Goal: Check status: Check status

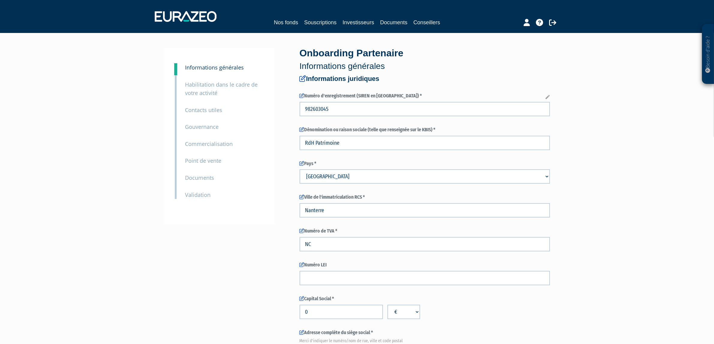
click at [207, 180] on small "Documents" at bounding box center [199, 177] width 29 height 7
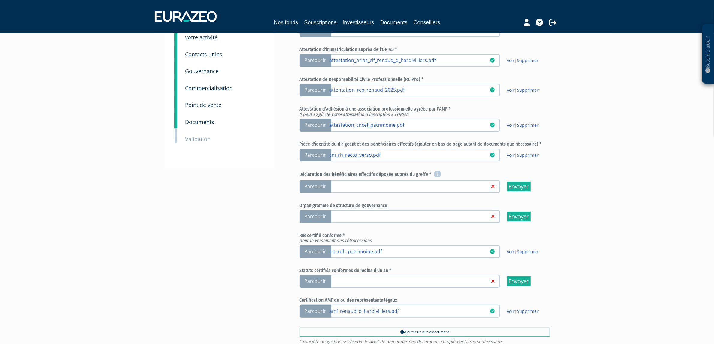
scroll to position [37, 0]
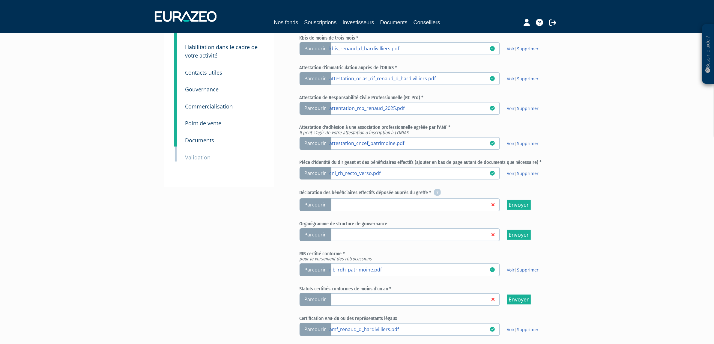
click at [194, 156] on small "Validation" at bounding box center [197, 157] width 25 height 7
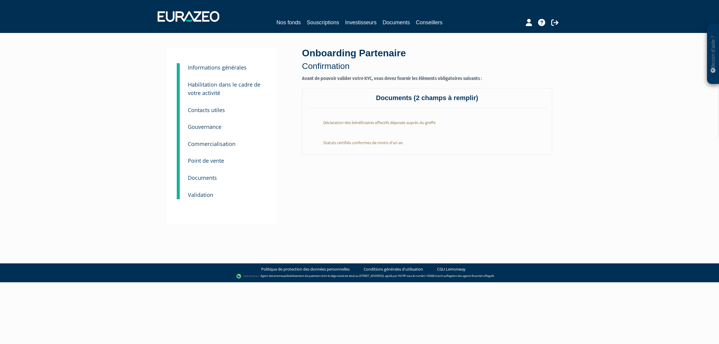
click at [204, 147] on small "Commercialisation" at bounding box center [212, 143] width 48 height 7
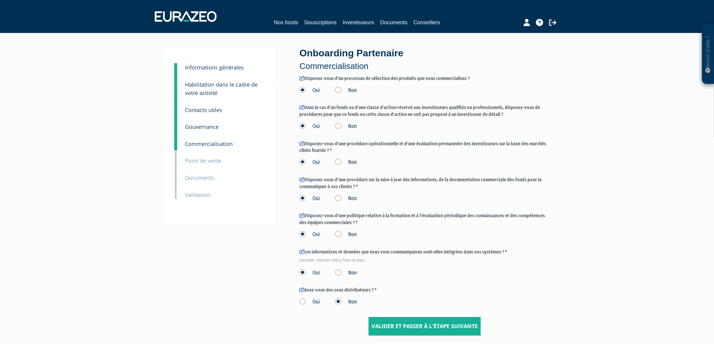
click at [195, 194] on small "Validation" at bounding box center [197, 194] width 25 height 7
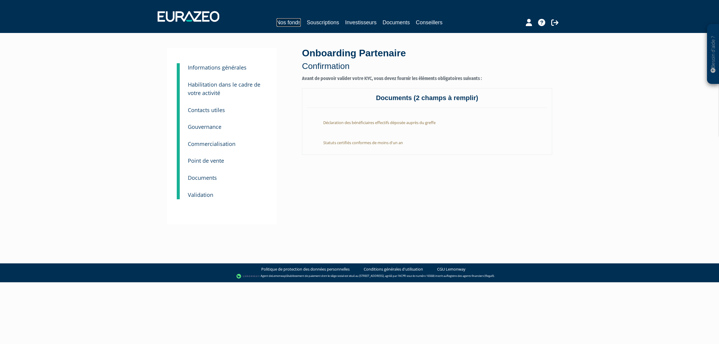
click at [283, 23] on link "Nos fonds" at bounding box center [289, 22] width 24 height 8
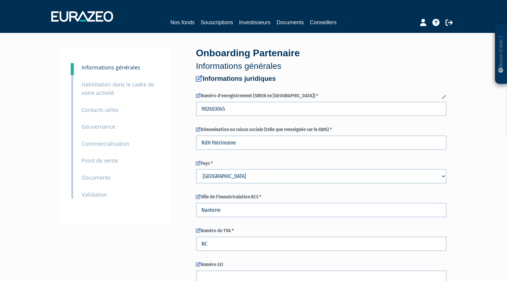
click at [104, 192] on small "Validation" at bounding box center [94, 194] width 25 height 7
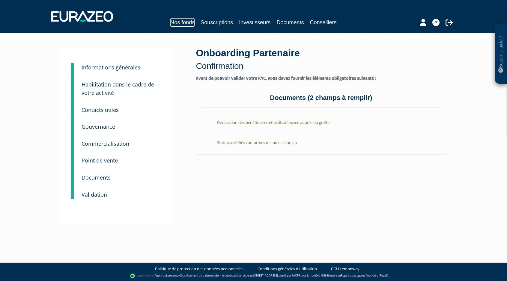
click at [177, 24] on link "Nos fonds" at bounding box center [182, 22] width 24 height 8
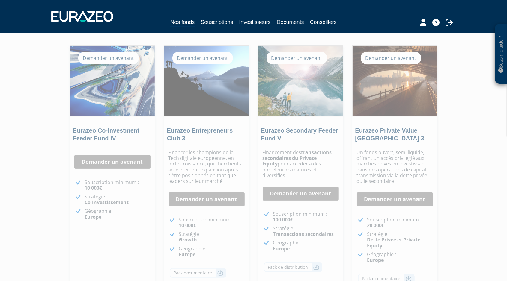
scroll to position [18, 0]
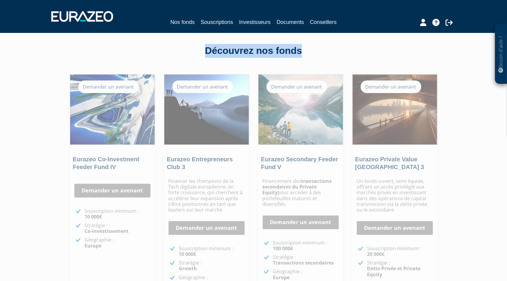
drag, startPoint x: 308, startPoint y: 49, endPoint x: 191, endPoint y: 52, distance: 116.6
click at [191, 52] on div "Découvrez nos fonds" at bounding box center [254, 51] width 342 height 14
drag, startPoint x: 312, startPoint y: 53, endPoint x: 200, endPoint y: 52, distance: 112.1
click at [200, 52] on div "Découvrez nos fonds" at bounding box center [254, 51] width 342 height 14
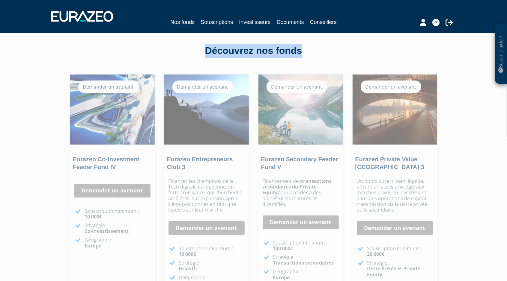
click at [255, 47] on div "Découvrez nos fonds" at bounding box center [254, 51] width 342 height 14
click at [257, 21] on link "Investisseurs" at bounding box center [254, 22] width 31 height 8
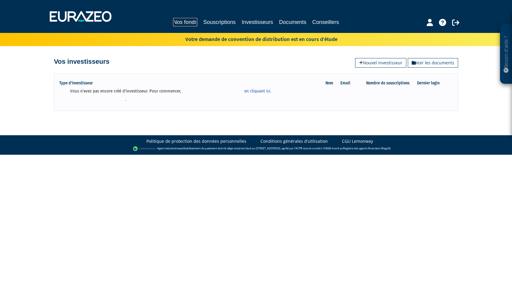
click at [179, 21] on link "Nos fonds" at bounding box center [185, 22] width 24 height 8
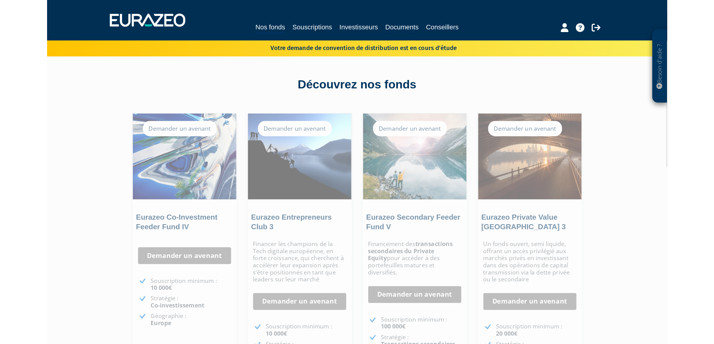
scroll to position [32, 0]
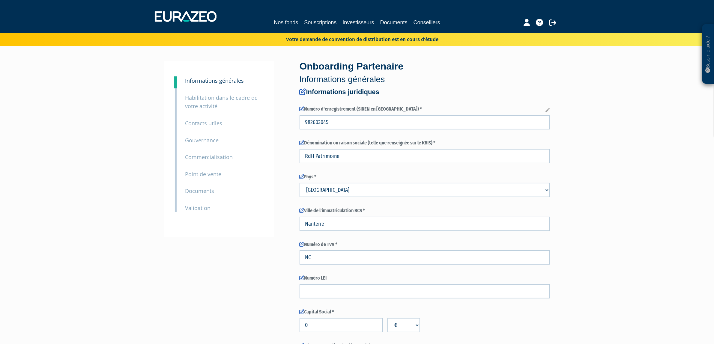
click at [196, 209] on small "Validation" at bounding box center [197, 207] width 25 height 7
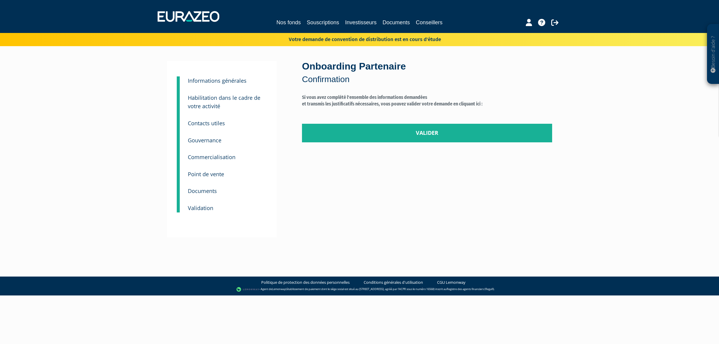
click at [204, 183] on div "9 Documents" at bounding box center [227, 186] width 88 height 17
click at [202, 191] on small "Documents" at bounding box center [202, 190] width 29 height 7
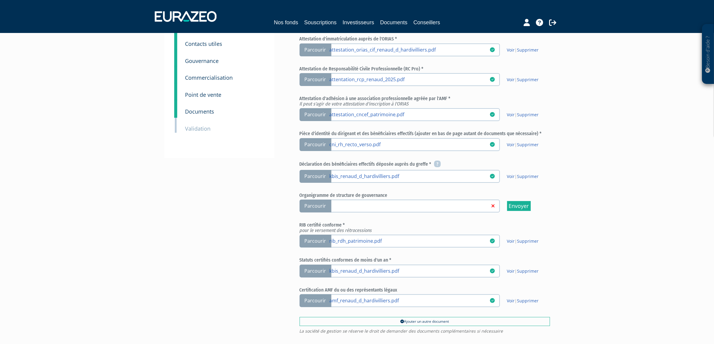
scroll to position [77, 0]
